Goal: Book appointment/travel/reservation

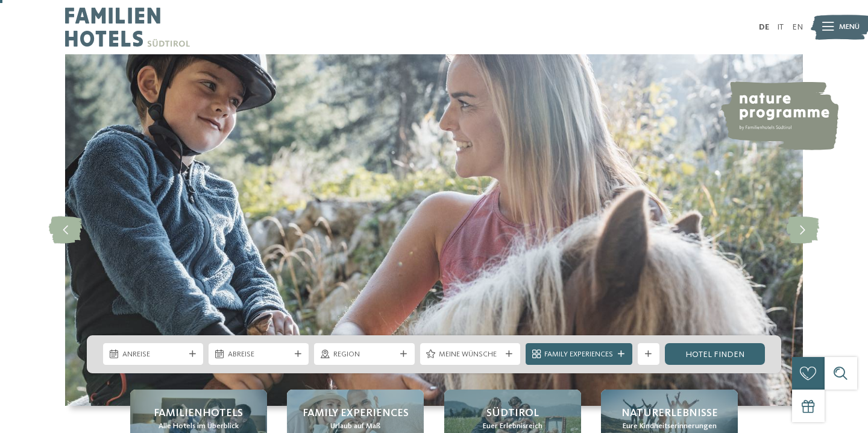
scroll to position [121, 0]
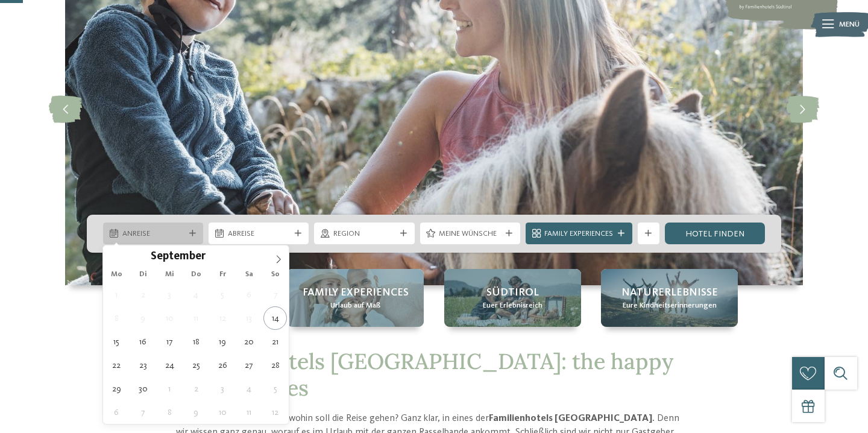
click at [188, 241] on div "Anreise" at bounding box center [153, 234] width 100 height 22
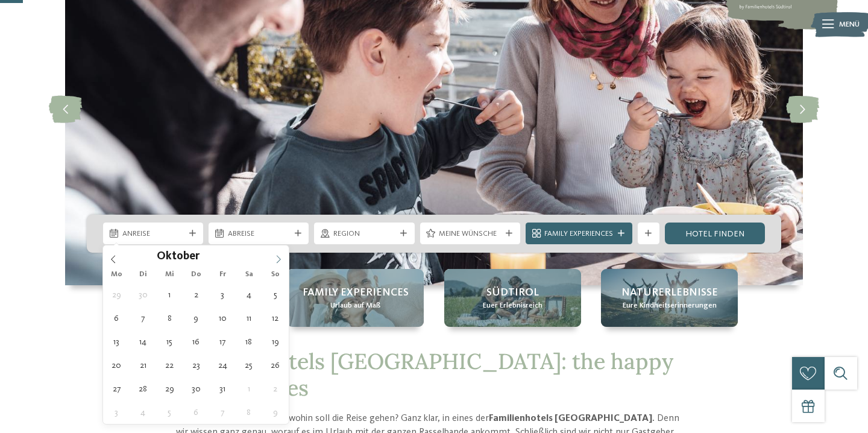
click at [277, 257] on icon at bounding box center [278, 259] width 8 height 8
type div "[DATE]"
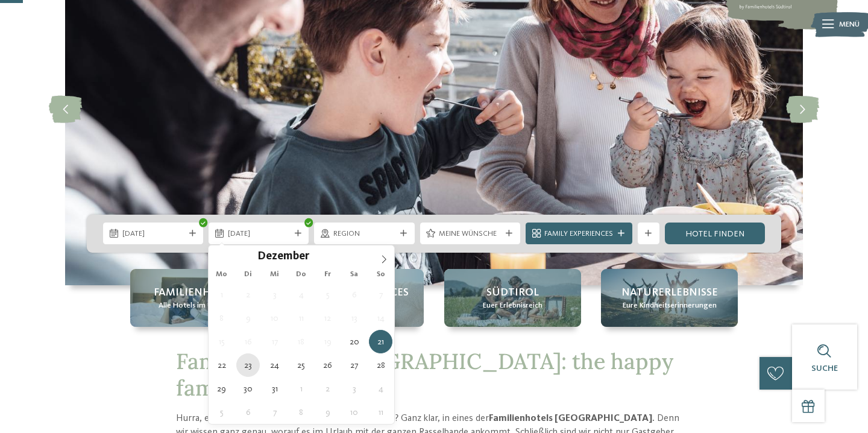
type div "[DATE]"
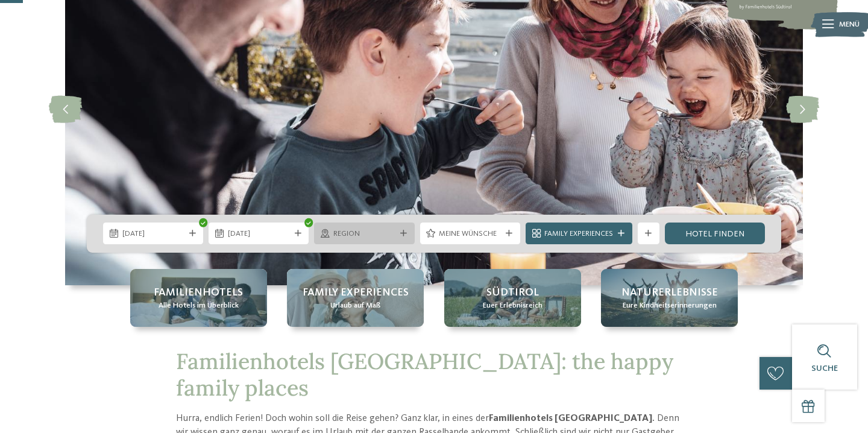
click at [373, 226] on div "Region" at bounding box center [364, 234] width 100 height 22
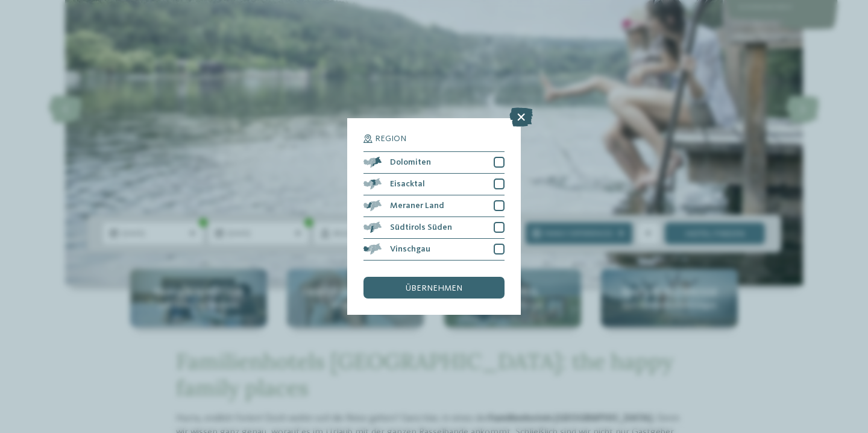
click at [520, 115] on icon at bounding box center [522, 116] width 24 height 19
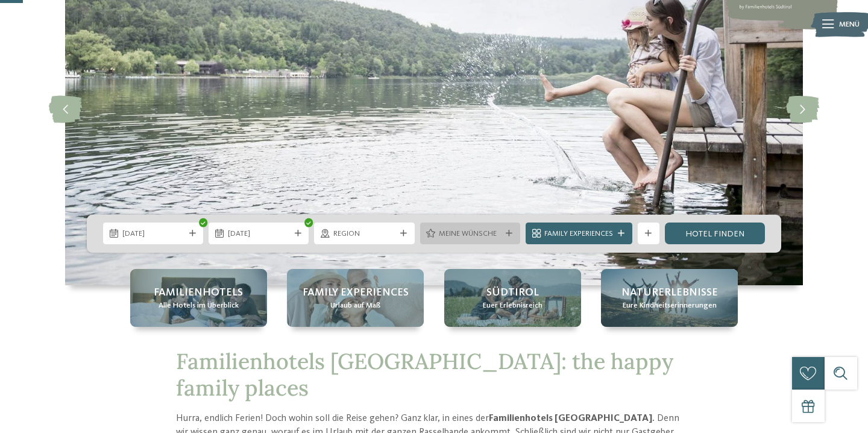
click at [494, 227] on div "Meine Wünsche" at bounding box center [470, 234] width 100 height 22
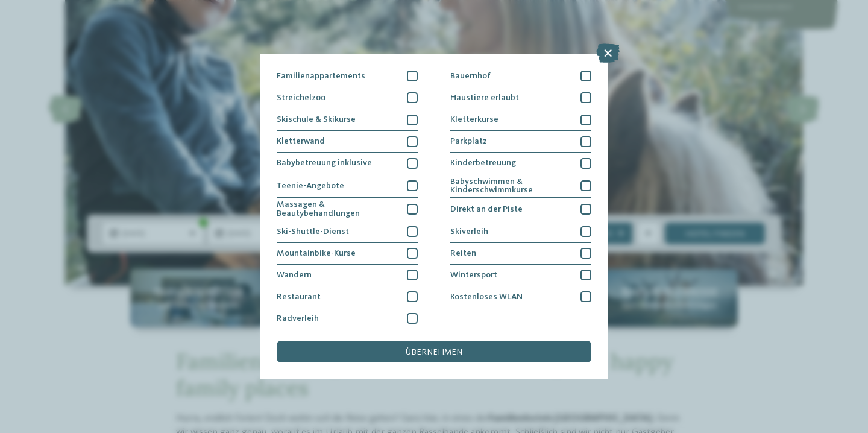
scroll to position [0, 0]
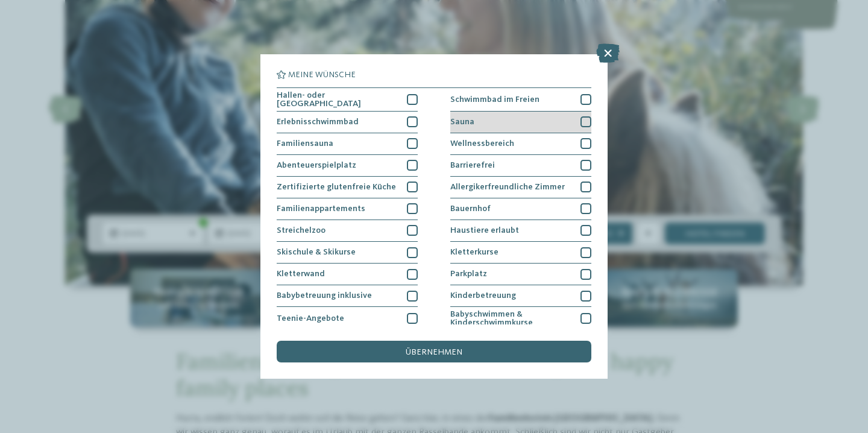
click at [583, 122] on div at bounding box center [586, 121] width 11 height 11
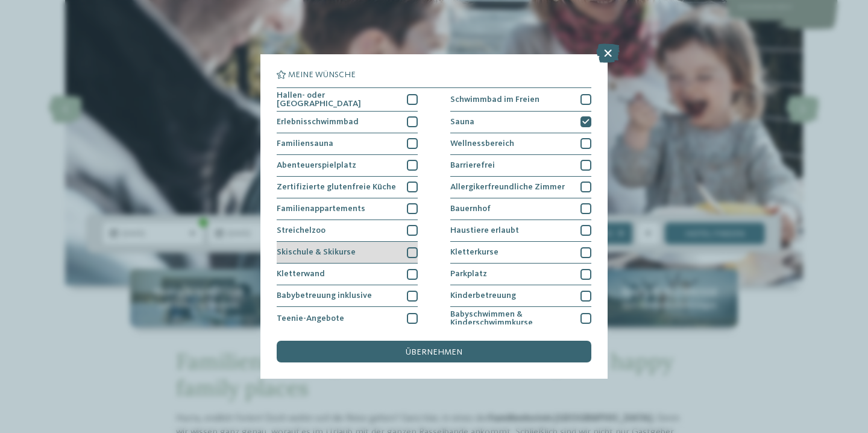
click at [411, 253] on div at bounding box center [412, 252] width 11 height 11
click at [411, 253] on icon at bounding box center [412, 252] width 7 height 7
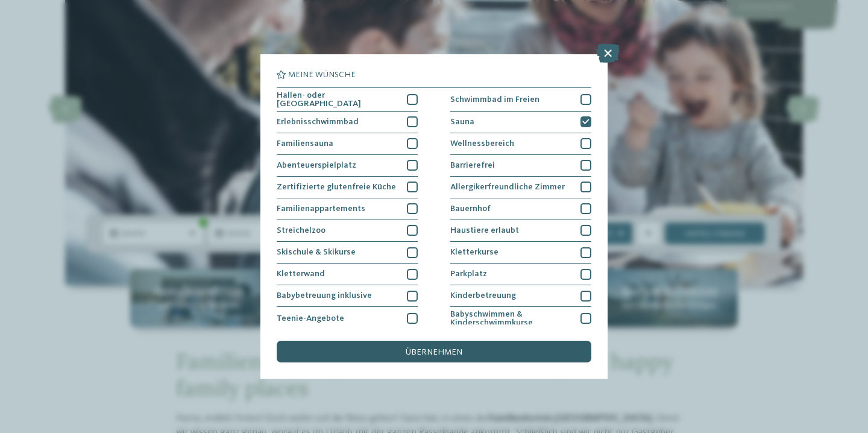
click at [387, 352] on div "übernehmen" at bounding box center [434, 352] width 315 height 22
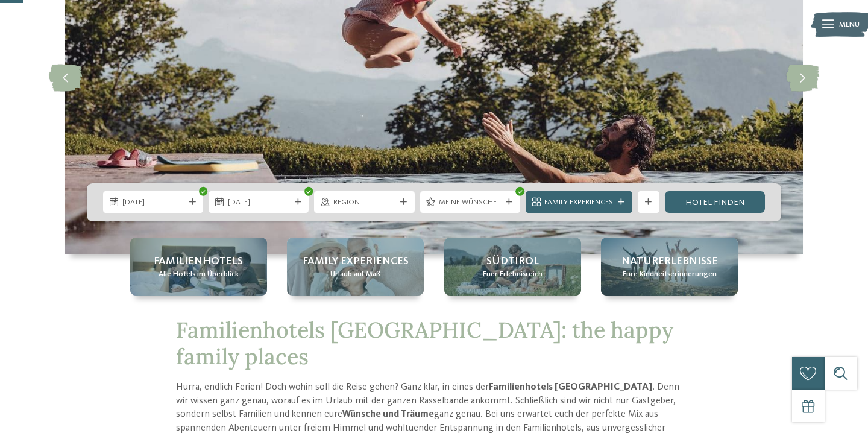
scroll to position [163, 0]
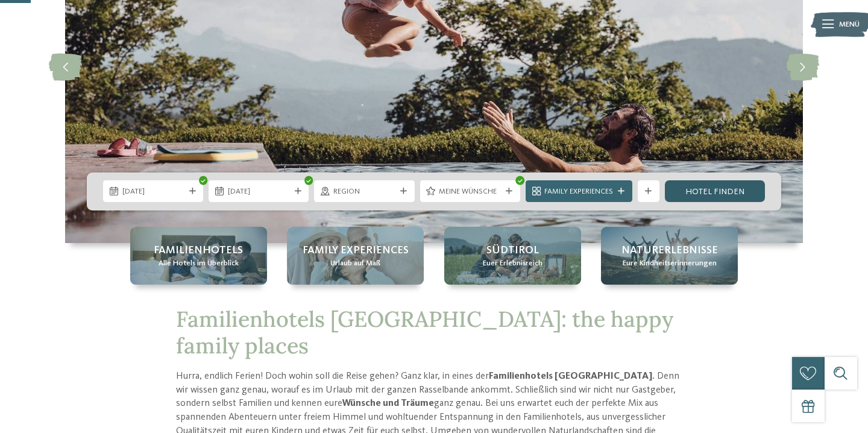
click at [695, 188] on link "Hotel finden" at bounding box center [715, 191] width 100 height 22
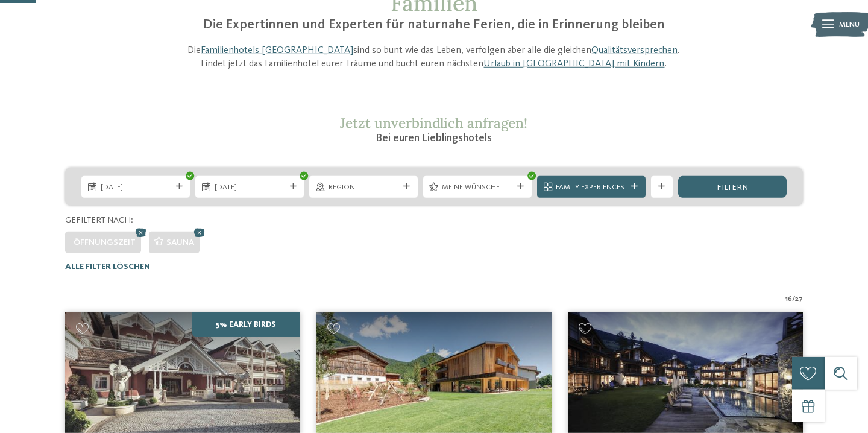
scroll to position [112, 0]
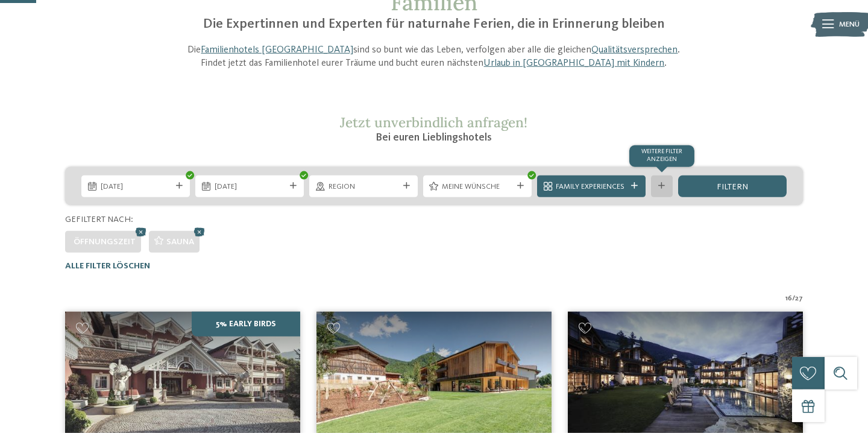
click at [666, 186] on div at bounding box center [662, 186] width 11 height 7
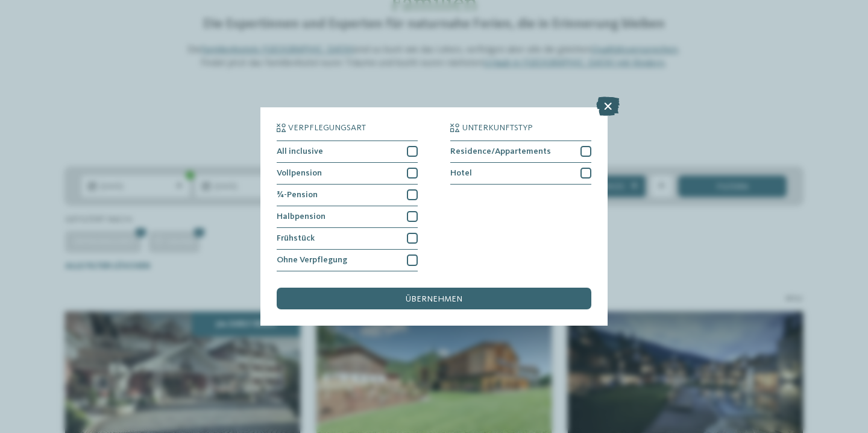
click at [605, 105] on icon at bounding box center [608, 105] width 24 height 19
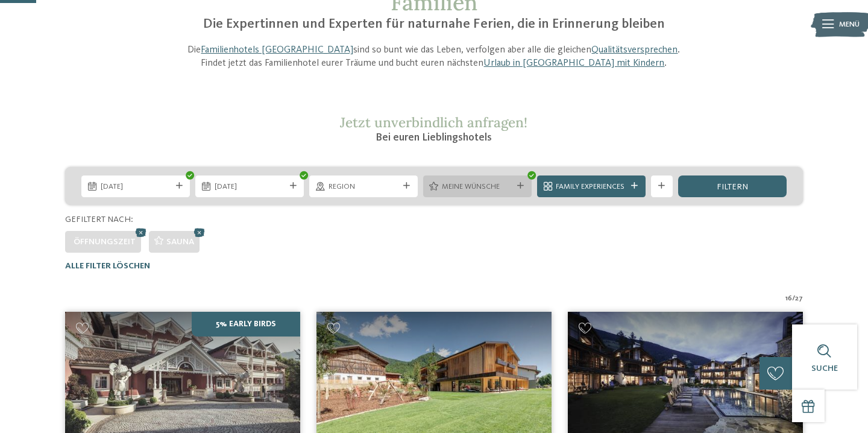
click at [499, 191] on span "Meine Wünsche" at bounding box center [477, 187] width 71 height 11
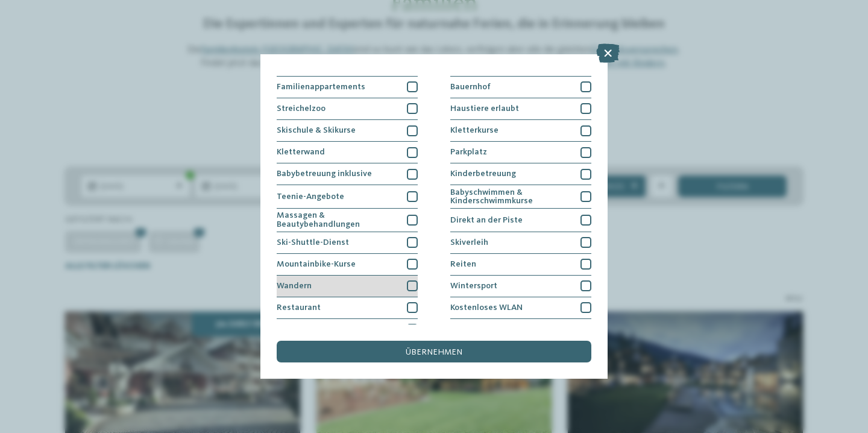
scroll to position [136, 0]
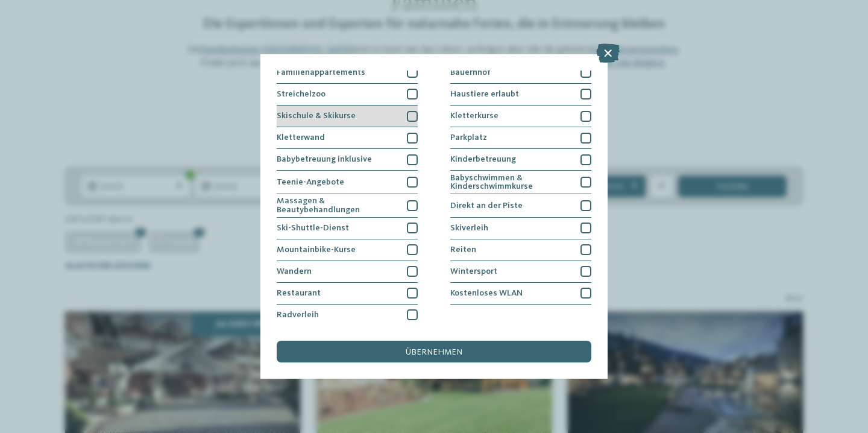
click at [410, 120] on div "Skischule & Skikurse" at bounding box center [347, 117] width 141 height 22
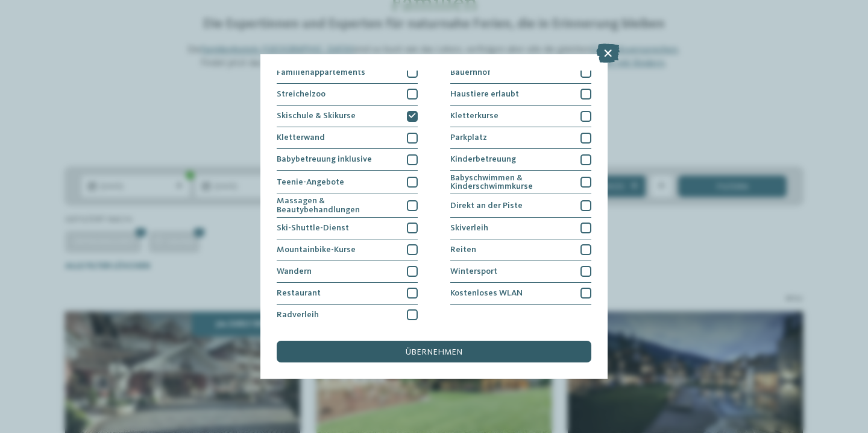
click at [370, 351] on div "übernehmen" at bounding box center [434, 352] width 315 height 22
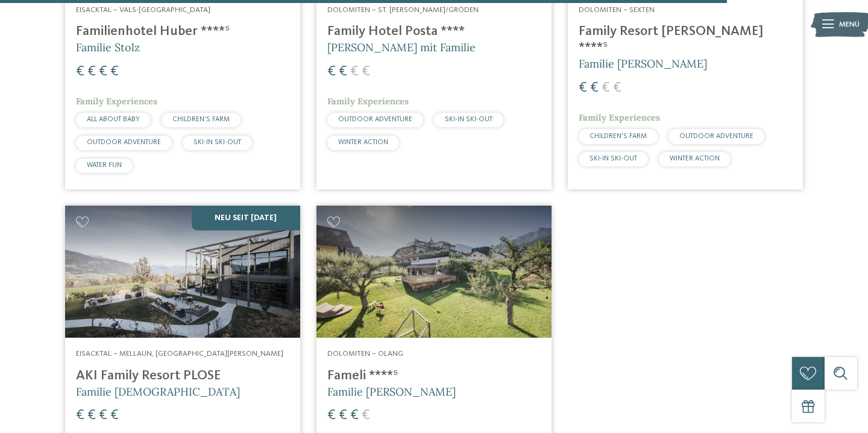
scroll to position [1477, 0]
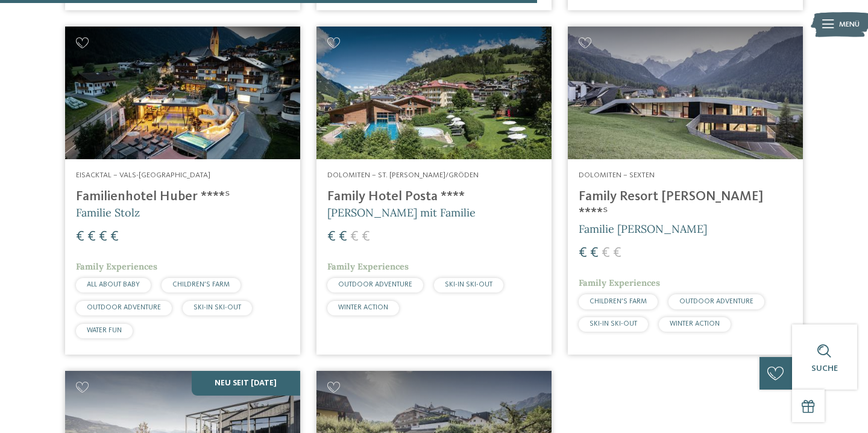
click at [646, 193] on h4 "Family Resort [PERSON_NAME] ****ˢ" at bounding box center [685, 205] width 213 height 33
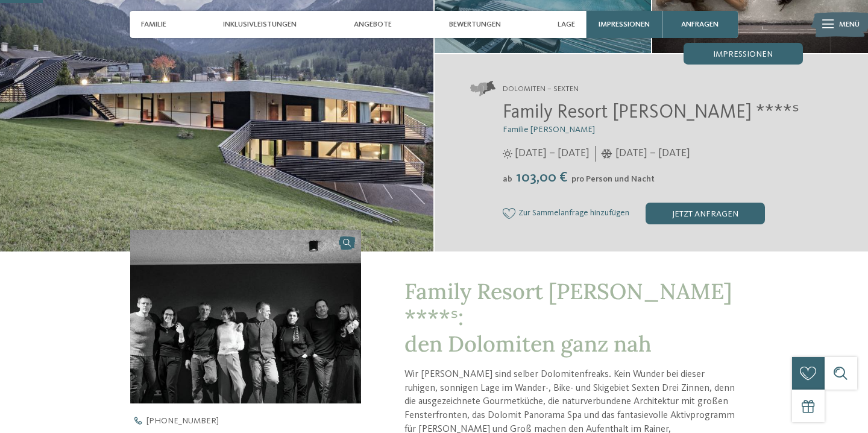
scroll to position [303, 0]
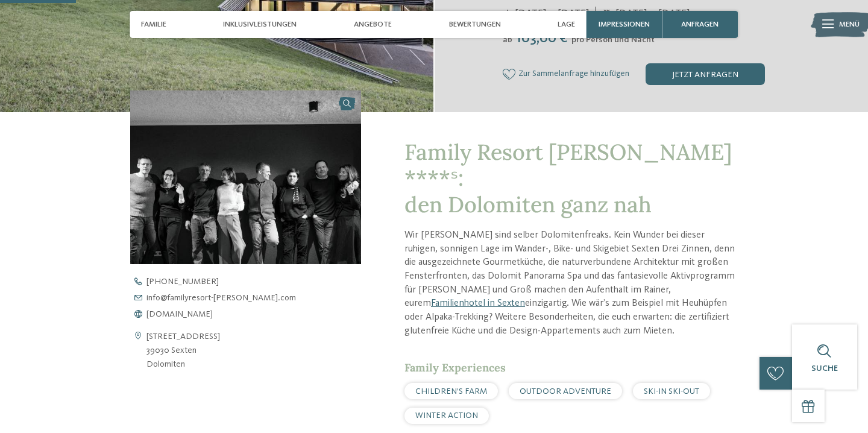
drag, startPoint x: 194, startPoint y: 371, endPoint x: 154, endPoint y: 330, distance: 57.1
click at [154, 330] on address "St. Josefstraße 40 39030 Sexten Dolomiten" at bounding box center [184, 351] width 74 height 42
copy address ". Josefstraße 40 39030 Sexten Dolomiten"
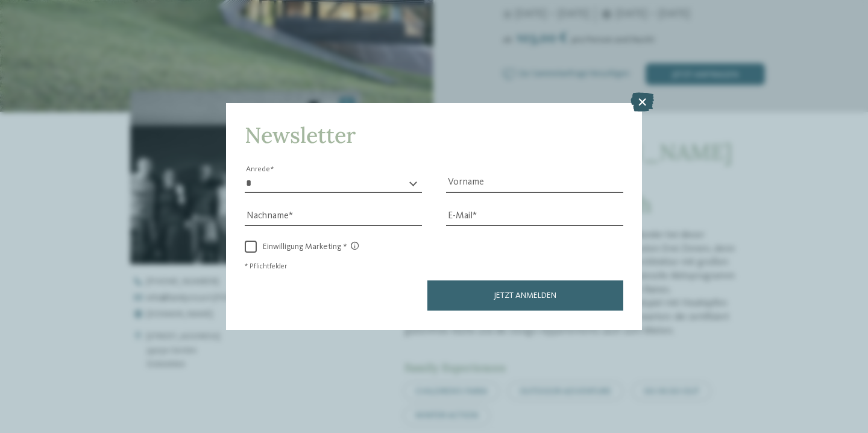
click at [644, 103] on icon at bounding box center [643, 102] width 24 height 19
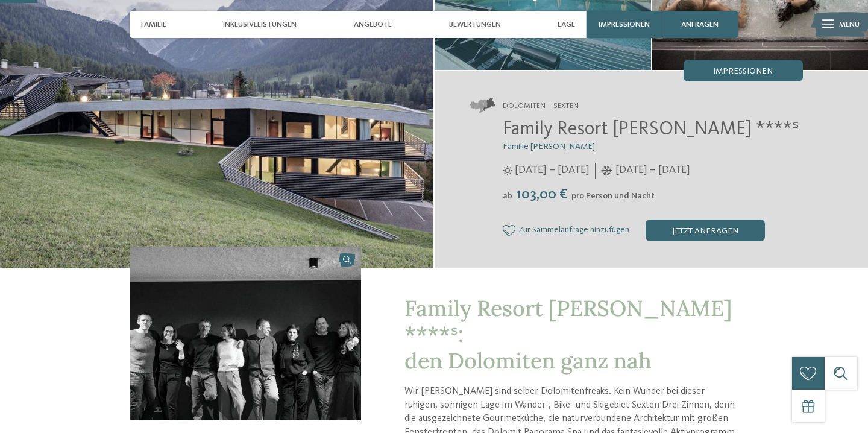
scroll to position [0, 0]
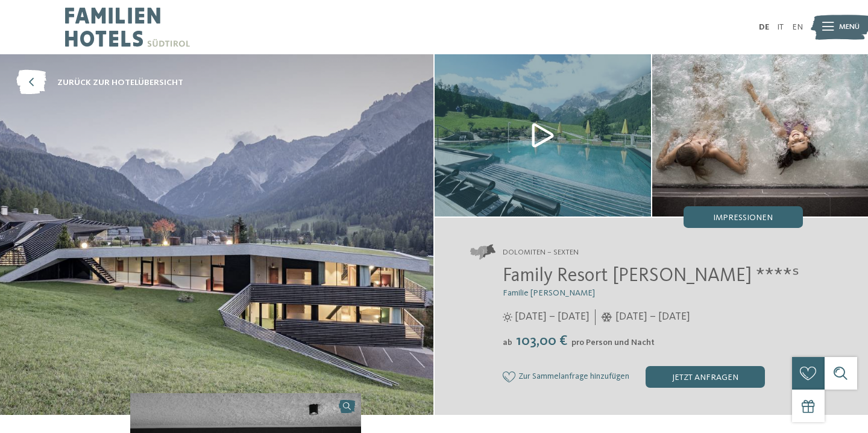
click at [831, 35] on div at bounding box center [827, 27] width 11 height 27
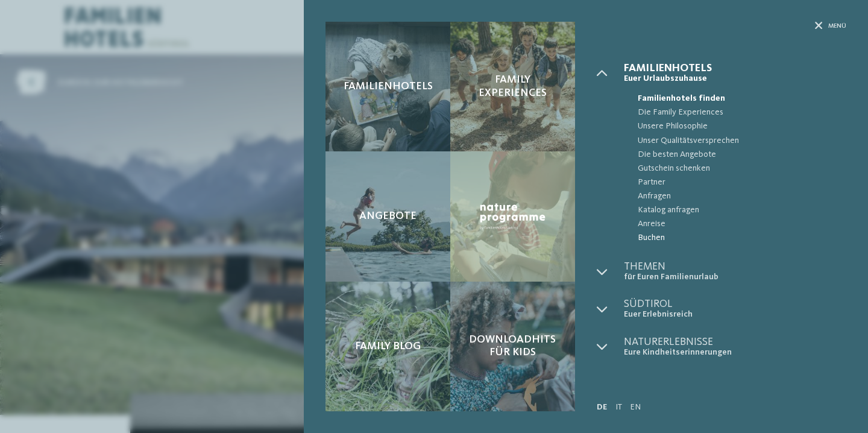
click at [654, 242] on span "Buchen" at bounding box center [742, 238] width 209 height 14
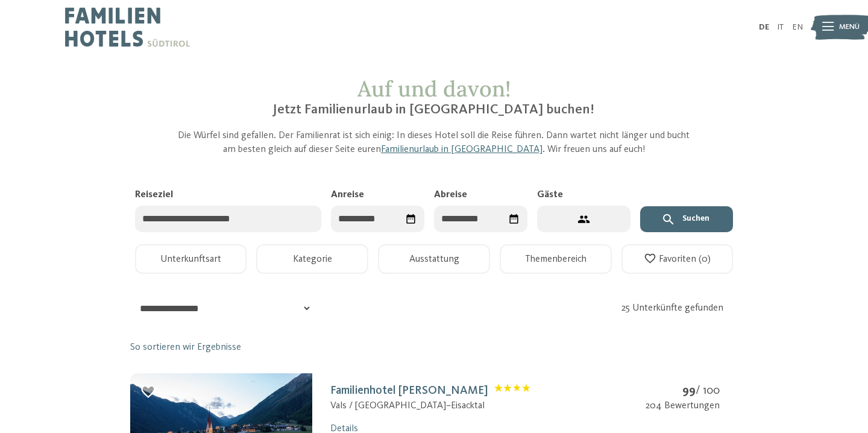
click at [355, 227] on input "Anreise" at bounding box center [377, 219] width 93 height 27
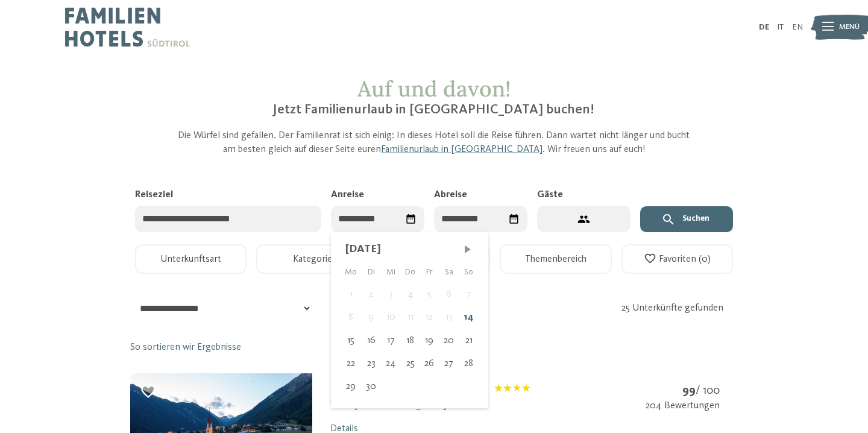
click at [466, 240] on div "[DATE] Mo Di Mi Do Fr Sa So 1 2 3 4 5 6 7 8 9 10 11 12 13 14 15 16 17 18 19 20 …" at bounding box center [409, 315] width 157 height 166
click at [466, 247] on span "Nächster Monat" at bounding box center [468, 249] width 12 height 12
click at [466, 247] on span "Nächster Monat" at bounding box center [465, 249] width 12 height 12
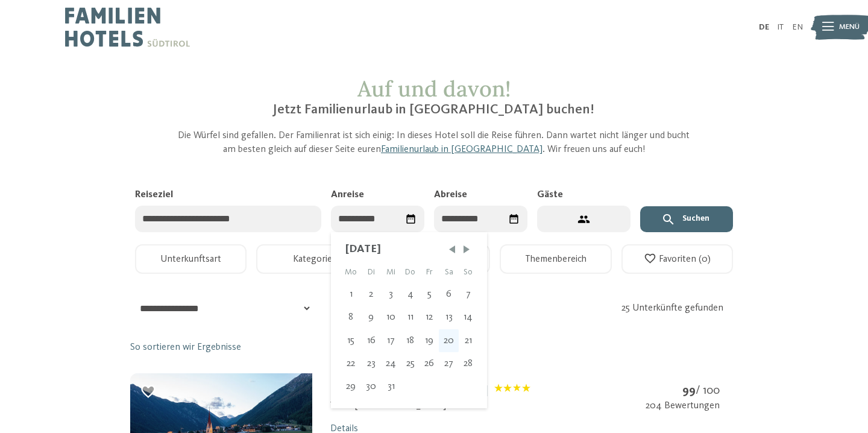
click at [448, 341] on div "20" at bounding box center [449, 340] width 20 height 23
type input "**********"
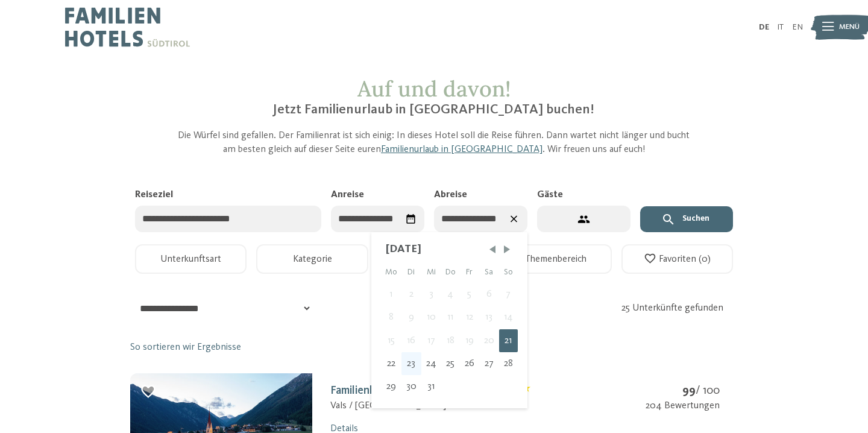
click at [413, 363] on div "23" at bounding box center [412, 363] width 20 height 23
type input "**********"
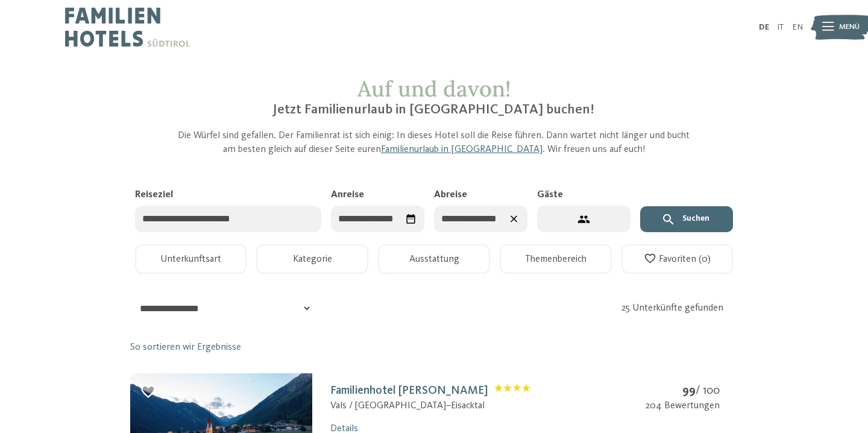
click at [562, 219] on button "2 Gäste – 1 Zimmer" at bounding box center [583, 219] width 93 height 27
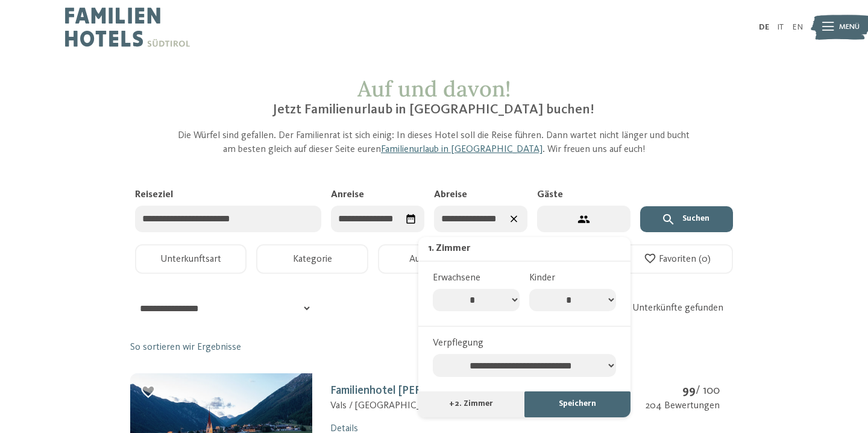
click at [433, 289] on select "* * * * * * * * * ** ** ** ** ** **" at bounding box center [476, 300] width 87 height 23
select select "*"
click option "*" at bounding box center [0, 0] width 0 height 0
select select "*"
click option "*" at bounding box center [0, 0] width 0 height 0
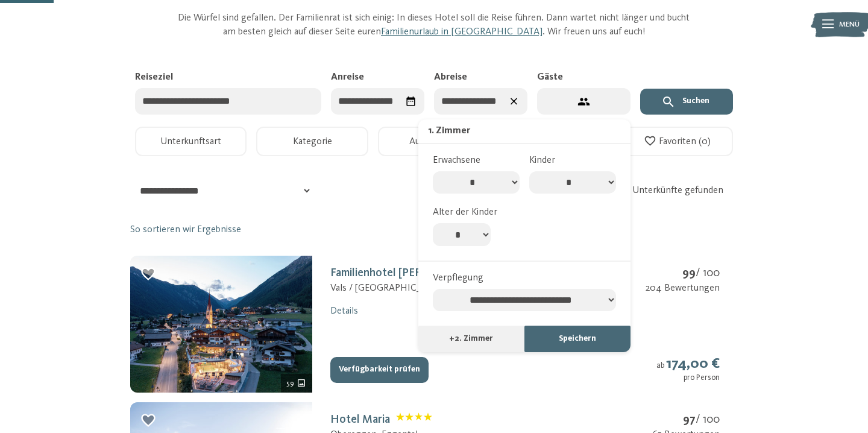
scroll to position [131, 0]
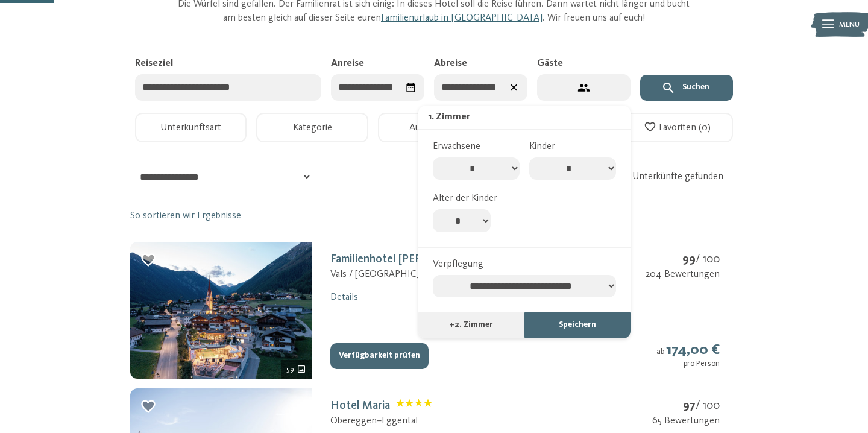
select select "*"
click option "*" at bounding box center [0, 0] width 0 height 0
select select "**********"
click option "*********" at bounding box center [0, 0] width 0 height 0
click at [472, 329] on button "+ 2. Zimmer" at bounding box center [471, 325] width 106 height 27
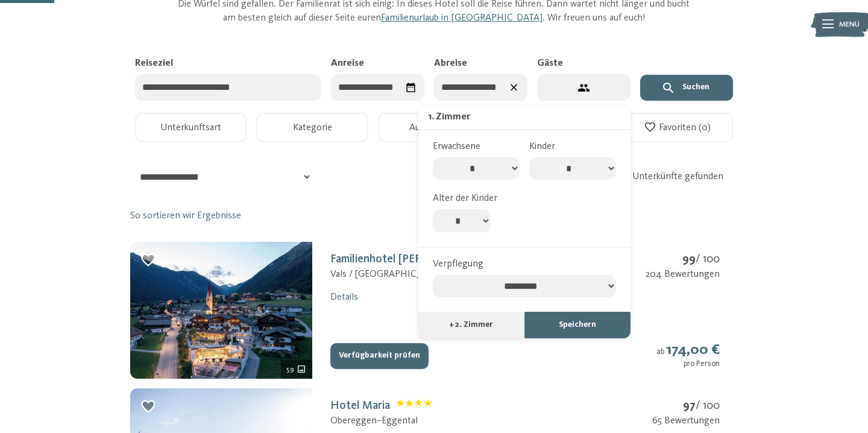
select select "*"
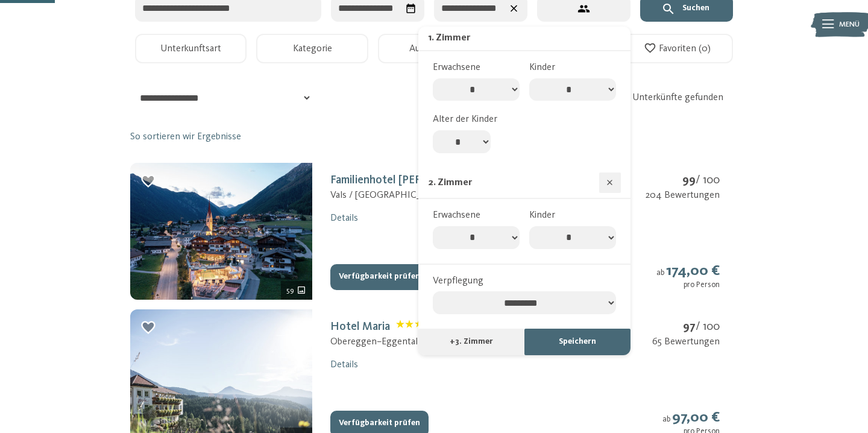
scroll to position [241, 0]
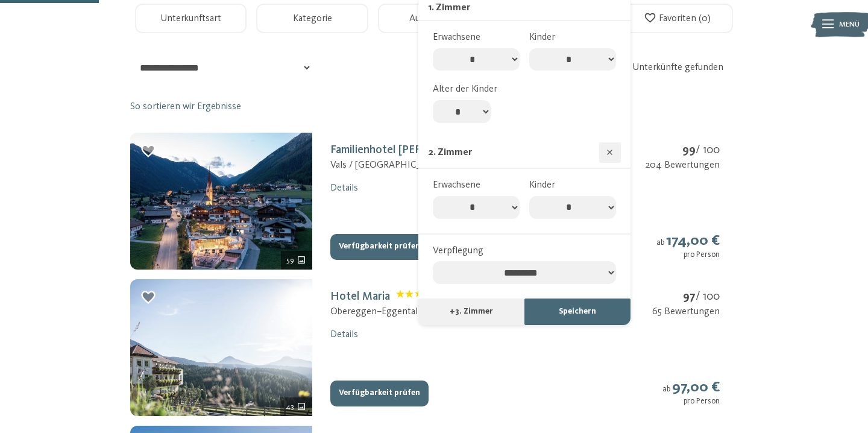
click at [610, 152] on icon "button" at bounding box center [609, 152] width 9 height 9
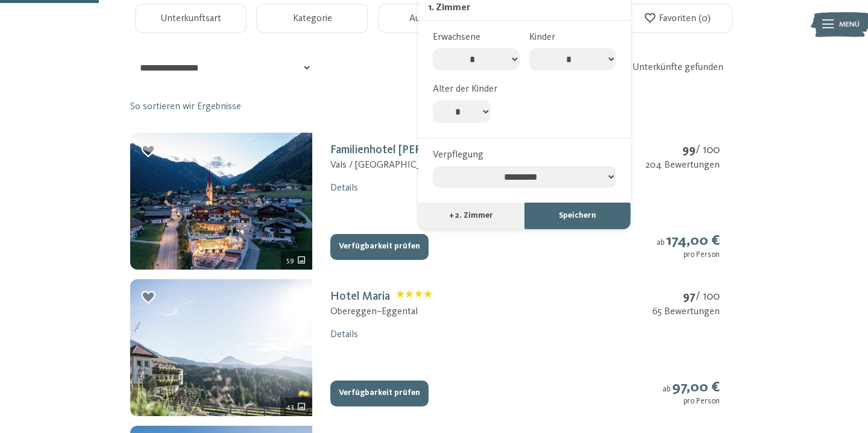
click at [579, 229] on button "Speichern" at bounding box center [578, 216] width 106 height 27
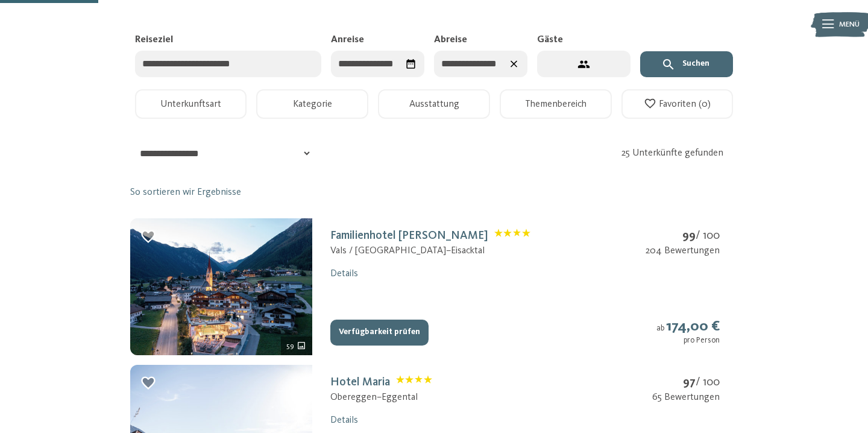
scroll to position [141, 0]
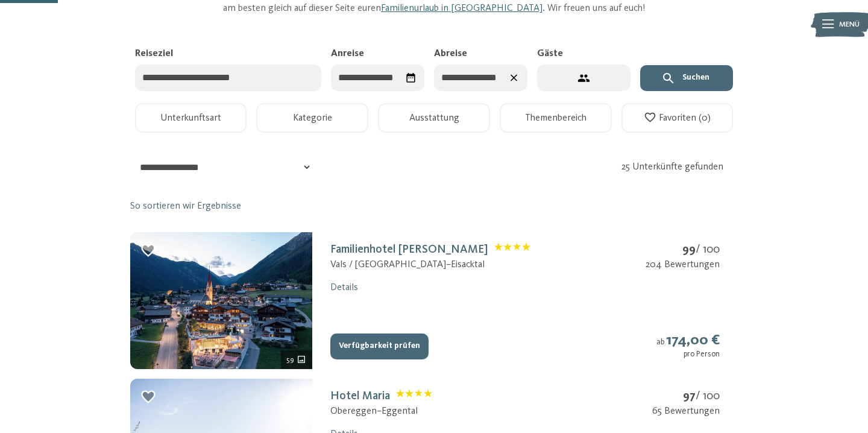
click at [703, 81] on button "Suchen" at bounding box center [686, 78] width 93 height 27
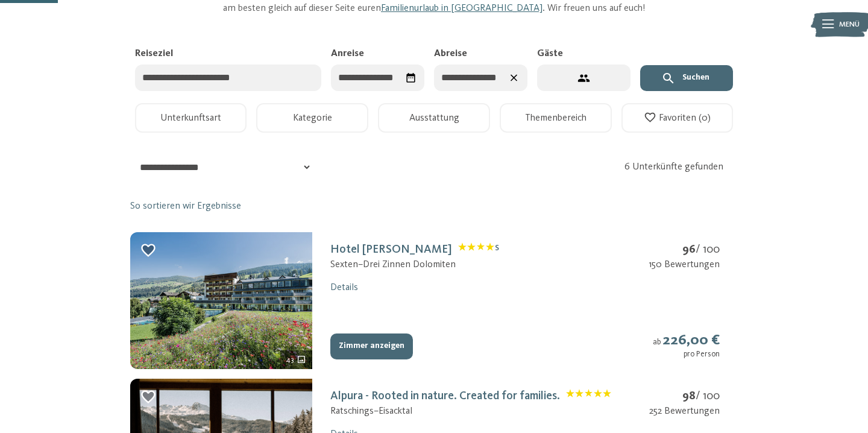
click at [350, 349] on button "Zimmer anzeigen" at bounding box center [371, 346] width 82 height 27
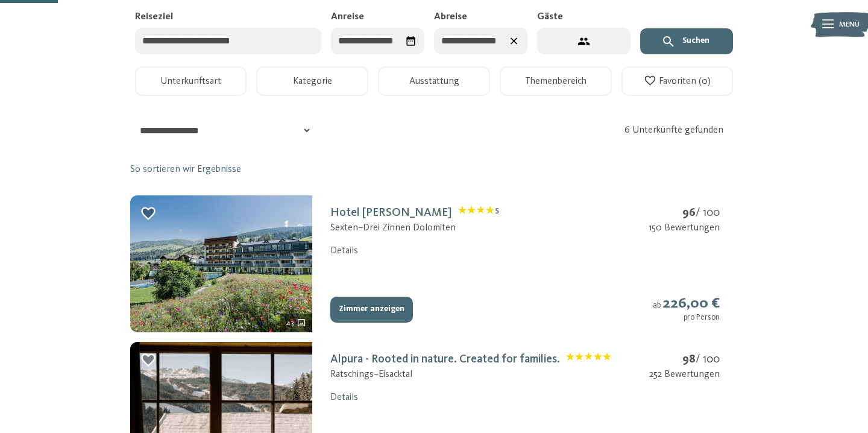
select select "*"
select select "**********"
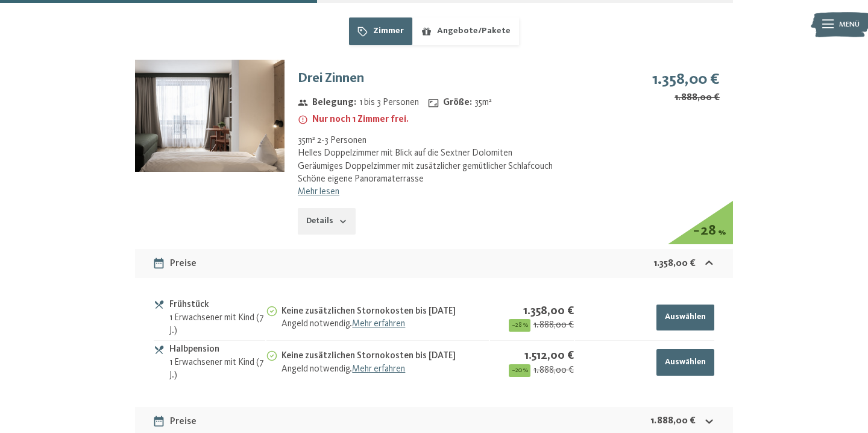
scroll to position [924, 0]
click at [347, 223] on button "Details" at bounding box center [327, 222] width 58 height 27
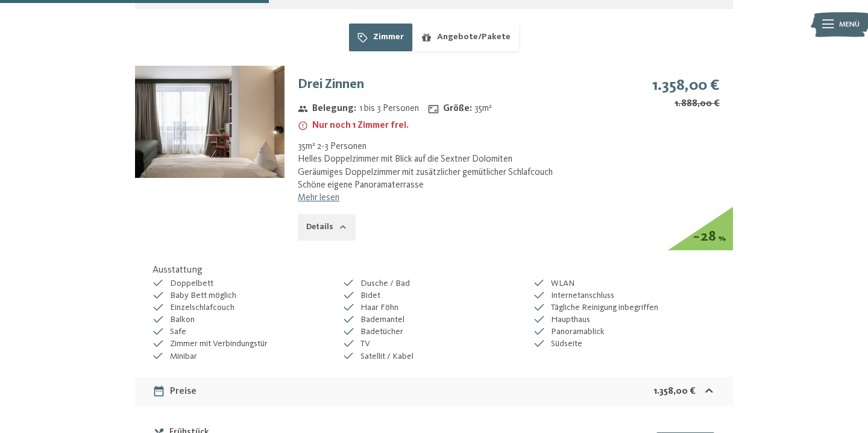
scroll to position [917, 0]
